Goal: Task Accomplishment & Management: Manage account settings

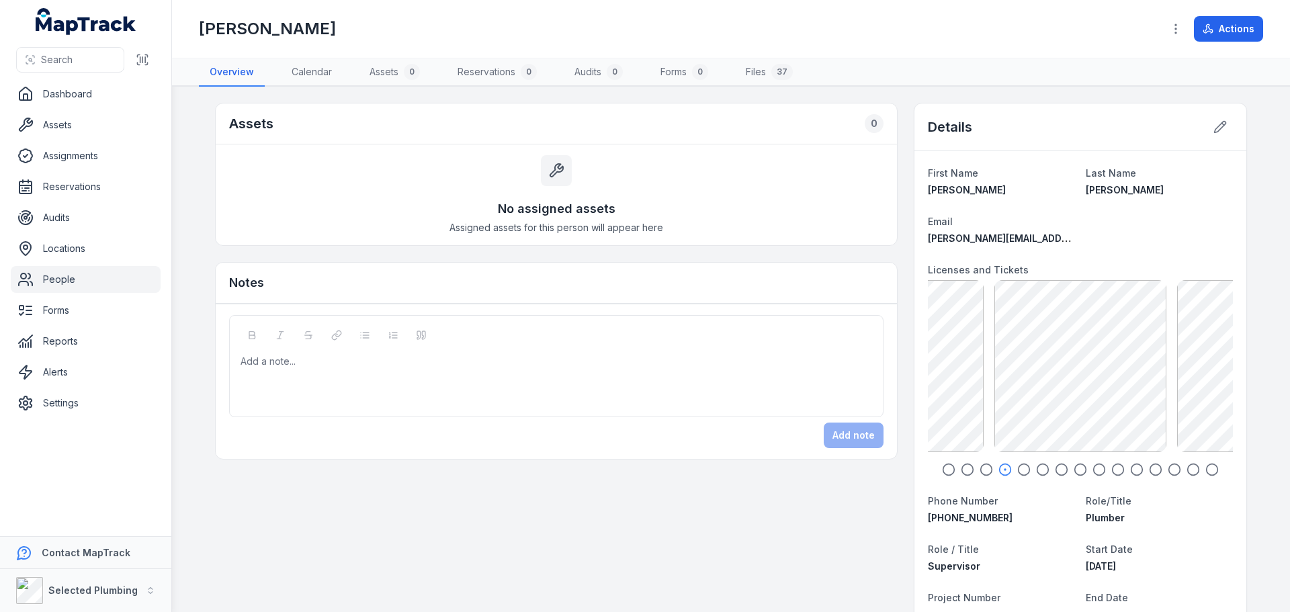
click at [942, 464] on icon "button" at bounding box center [948, 469] width 13 height 13
click at [962, 466] on icon "button" at bounding box center [967, 469] width 13 height 13
click at [981, 468] on icon "button" at bounding box center [986, 469] width 13 height 13
click at [999, 470] on icon "button" at bounding box center [1005, 469] width 13 height 13
click at [1019, 468] on icon "button" at bounding box center [1023, 469] width 13 height 13
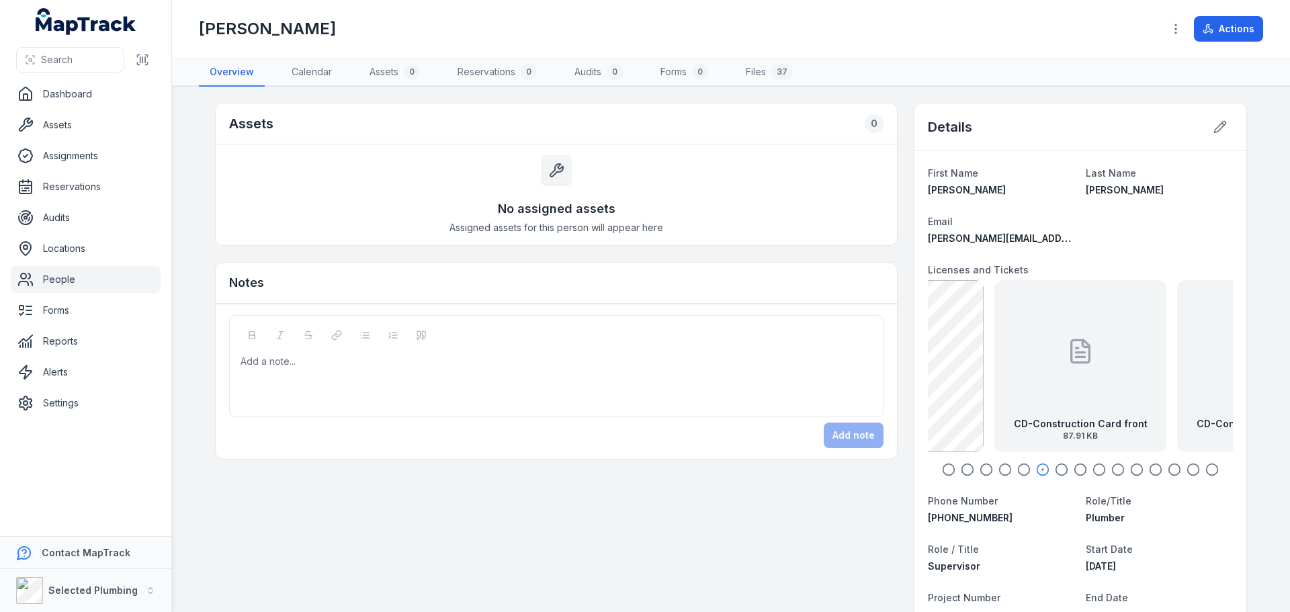
click at [1057, 468] on icon "button" at bounding box center [1061, 469] width 13 height 13
drag, startPoint x: 1037, startPoint y: 405, endPoint x: 1089, endPoint y: 403, distance: 52.5
click at [1088, 403] on div "CD-Construction Card back 109.9 KB" at bounding box center [1081, 366] width 172 height 172
click at [1056, 401] on div at bounding box center [1069, 351] width 27 height 121
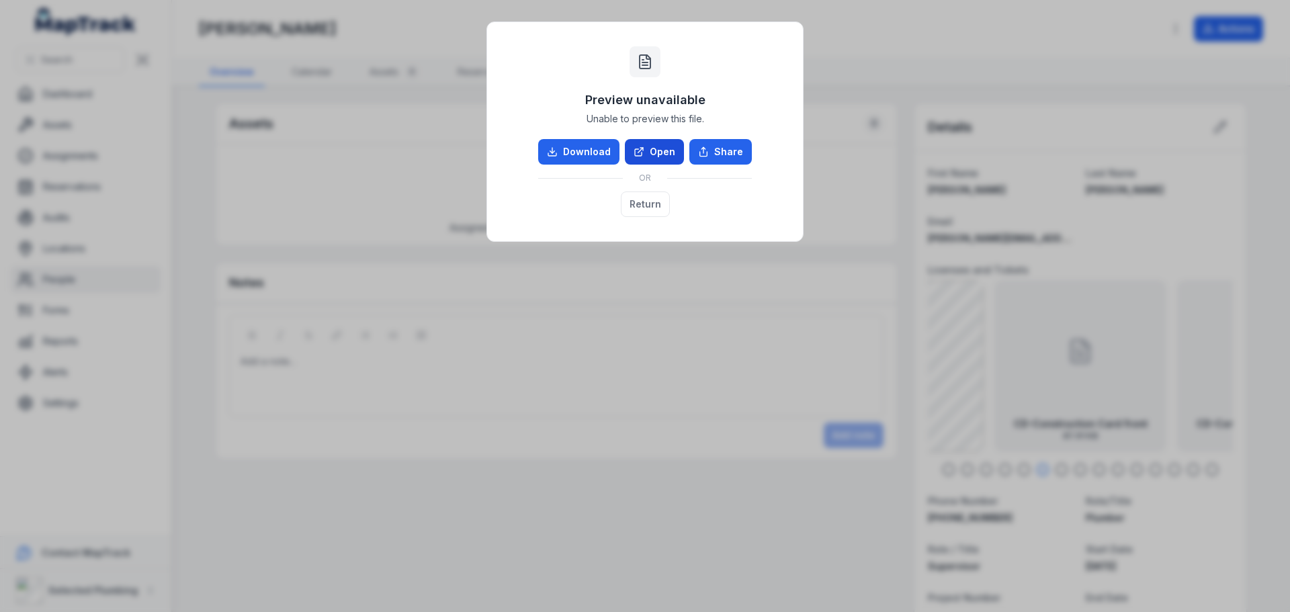
click at [657, 147] on link "Open" at bounding box center [654, 152] width 59 height 26
click at [634, 206] on button "Return" at bounding box center [645, 205] width 49 height 26
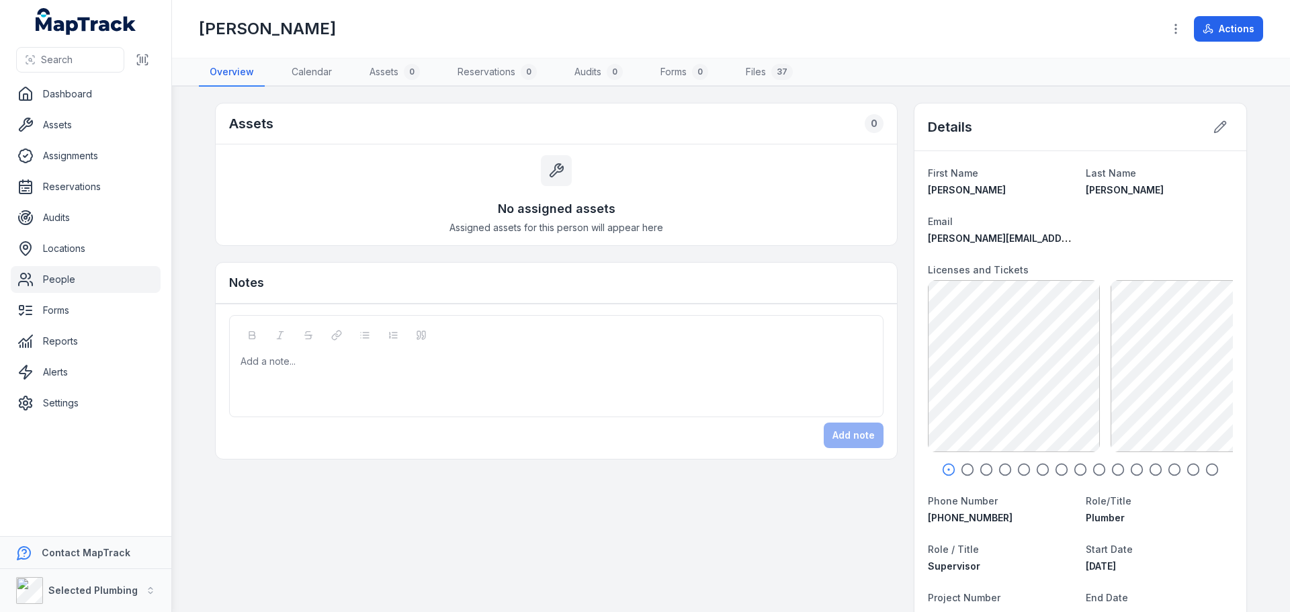
click at [961, 470] on icon "button" at bounding box center [967, 469] width 13 height 13
click at [980, 470] on icon "button" at bounding box center [986, 469] width 13 height 13
click at [999, 472] on icon "button" at bounding box center [1005, 469] width 13 height 13
click at [1018, 469] on icon "button" at bounding box center [1023, 469] width 13 height 13
click at [1039, 468] on icon "button" at bounding box center [1042, 469] width 13 height 13
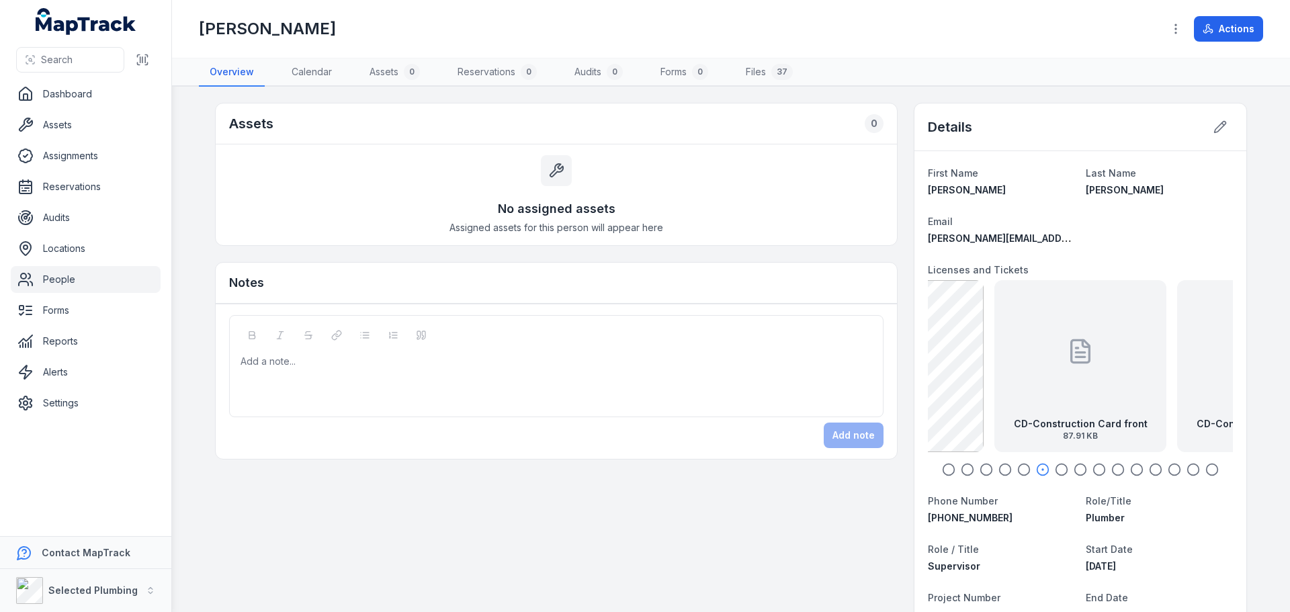
click at [1038, 402] on div "CD-Construction Card front 87.91 KB" at bounding box center [1081, 366] width 172 height 172
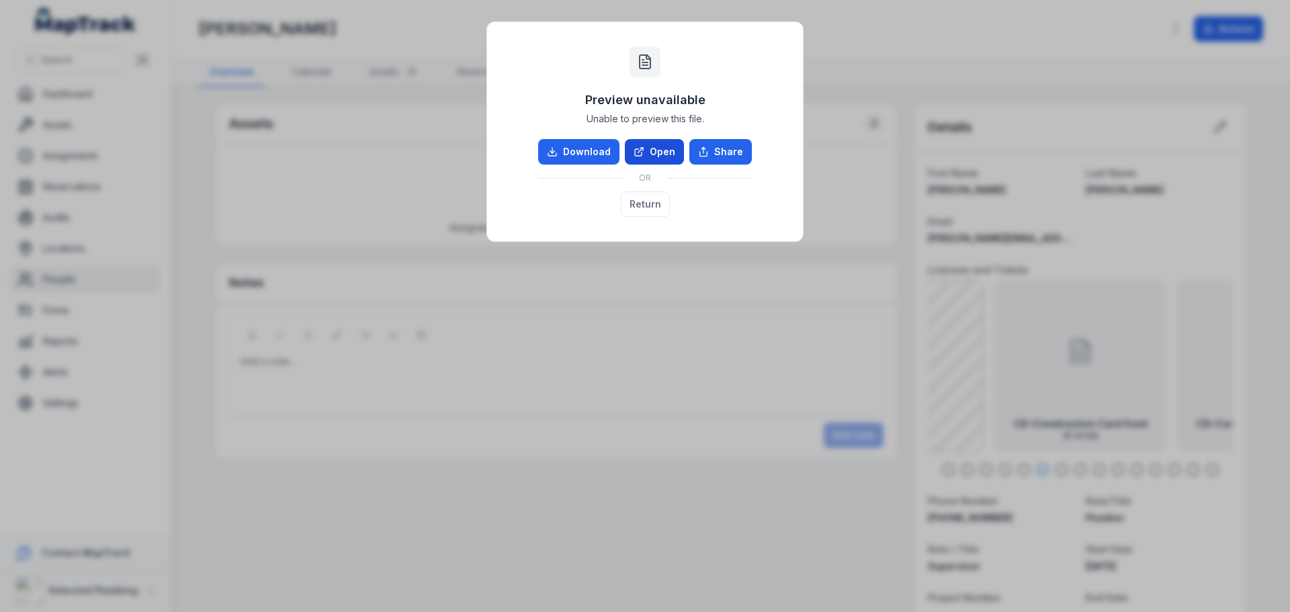
click at [653, 146] on link "Open" at bounding box center [654, 152] width 59 height 26
click at [654, 206] on button "Return" at bounding box center [645, 205] width 49 height 26
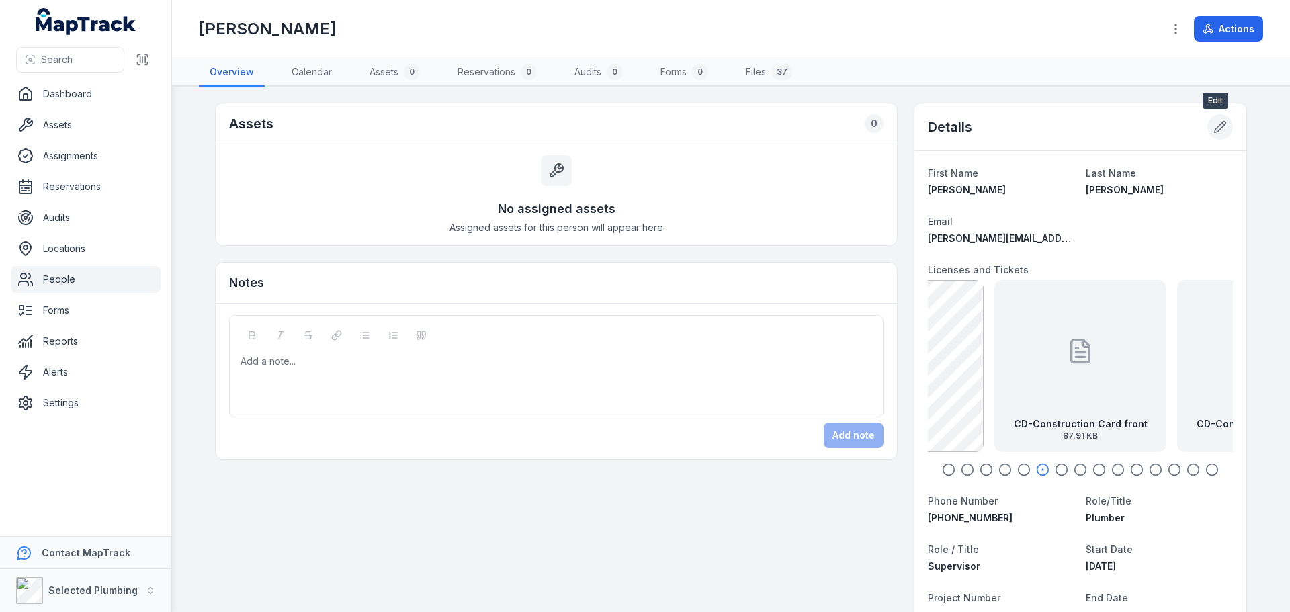
click at [1215, 127] on icon at bounding box center [1220, 127] width 11 height 11
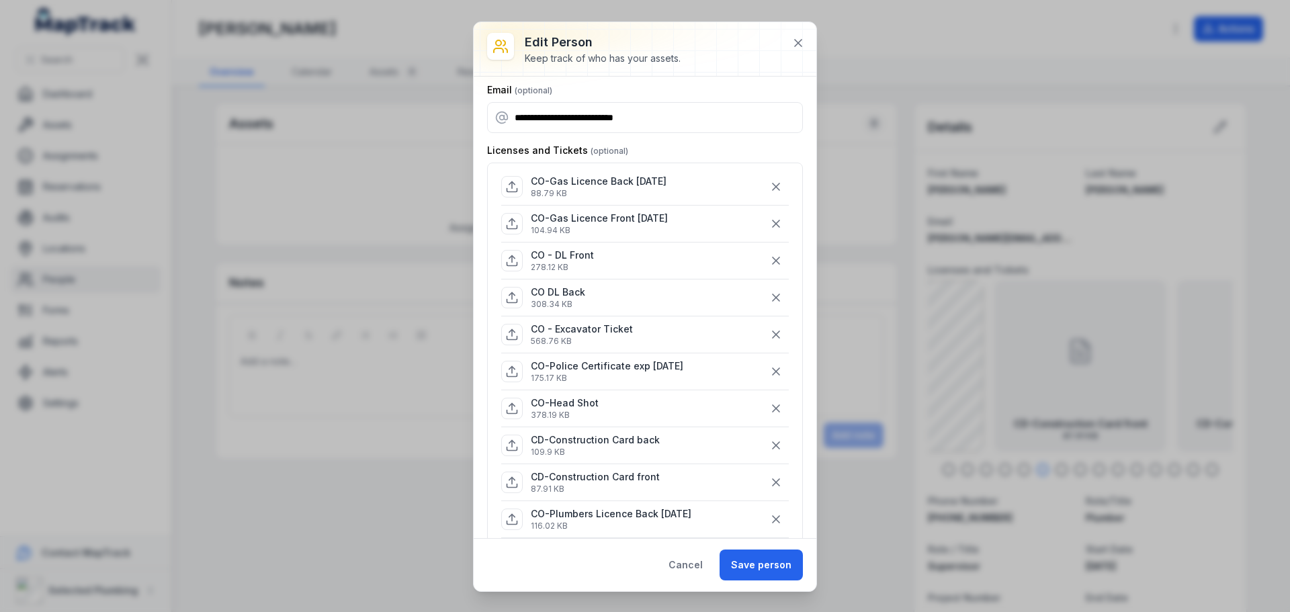
scroll to position [134, 0]
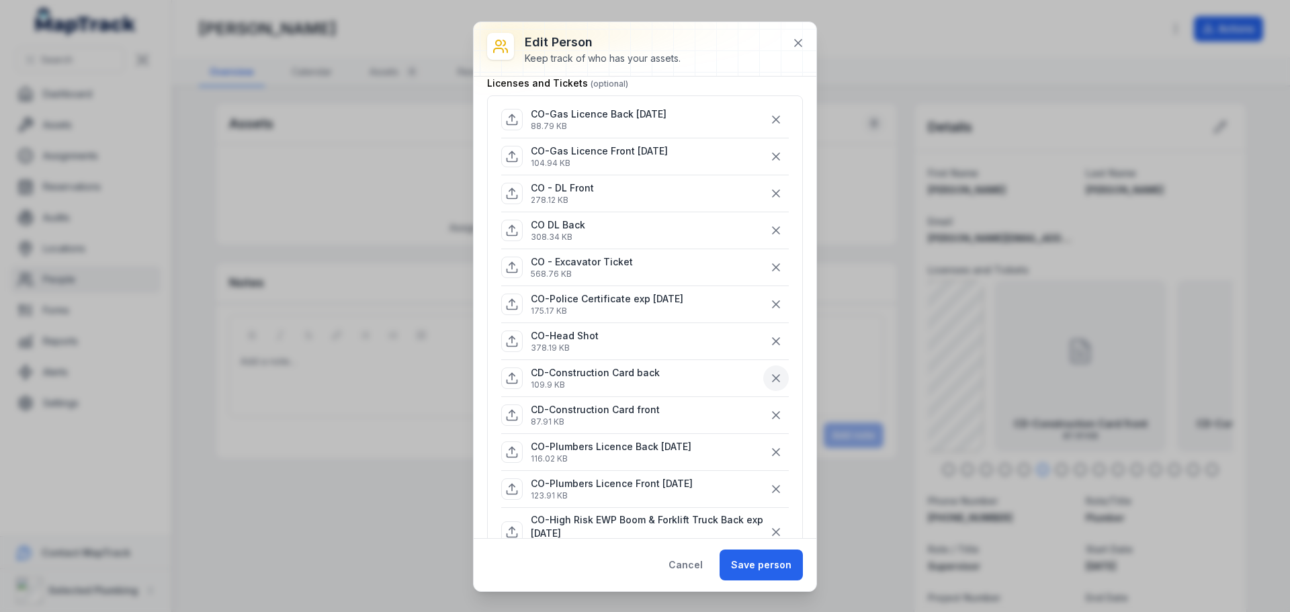
click at [769, 372] on icon "button" at bounding box center [775, 378] width 13 height 13
click at [773, 377] on icon "button" at bounding box center [776, 378] width 7 height 7
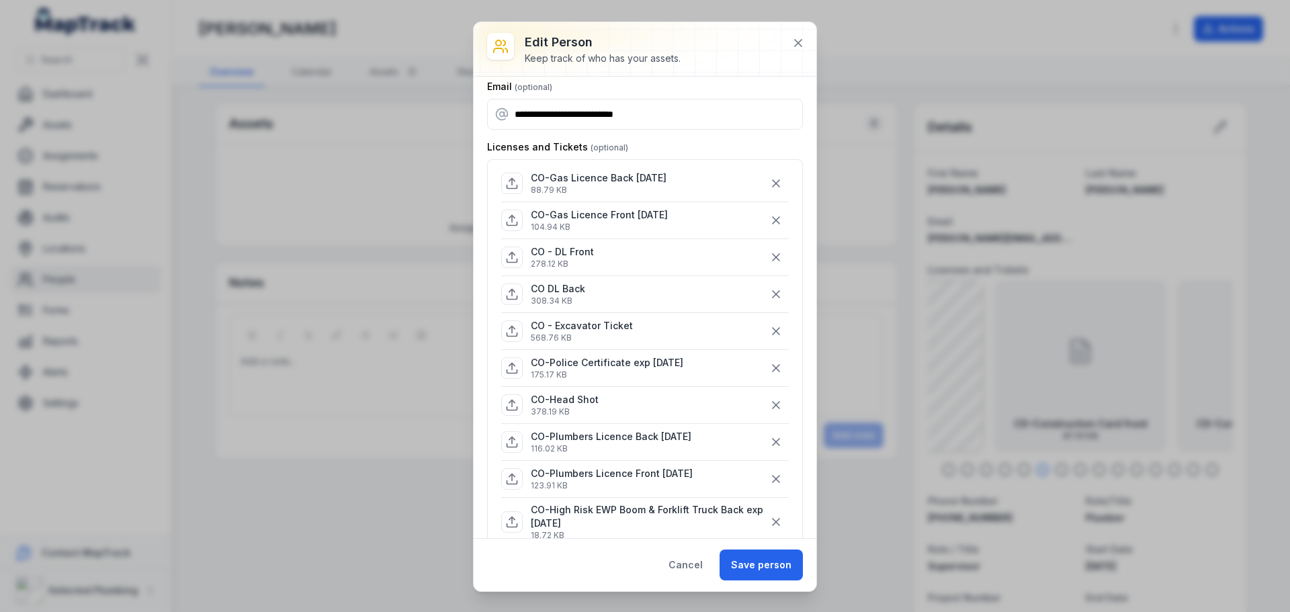
scroll to position [0, 0]
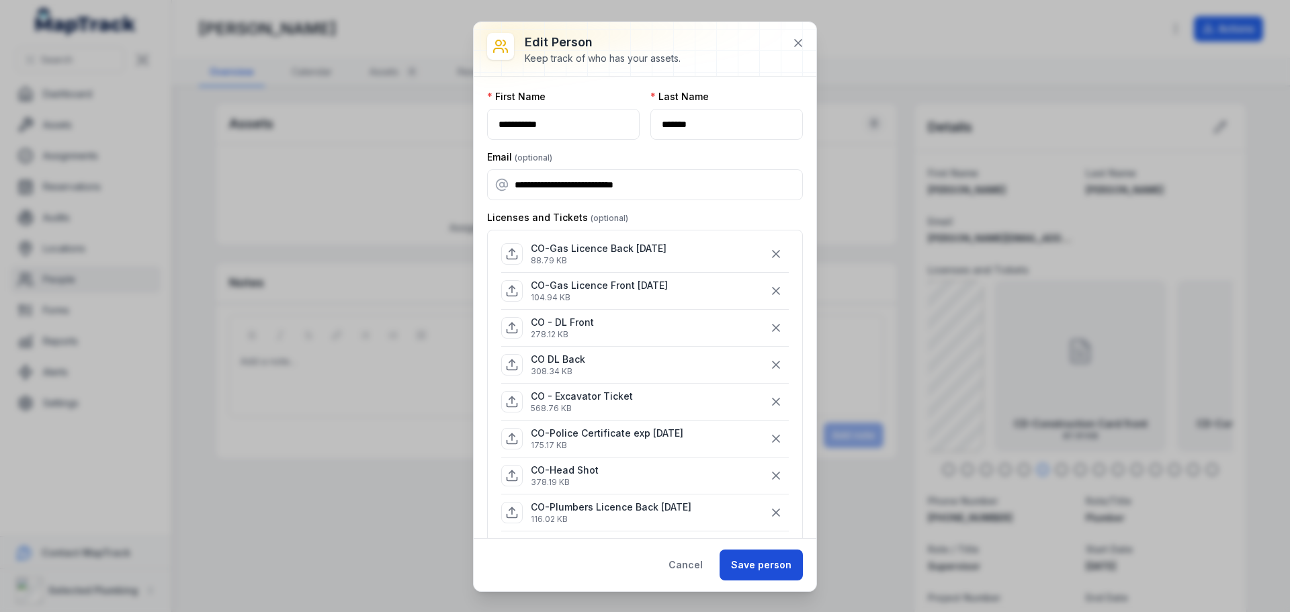
click at [789, 563] on button "Save person" at bounding box center [761, 565] width 83 height 31
